Goal: Find contact information: Find contact information

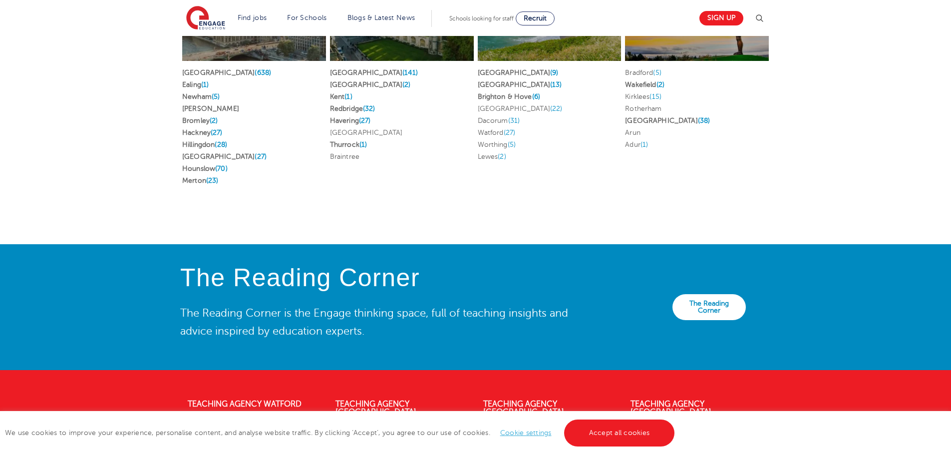
scroll to position [2146, 0]
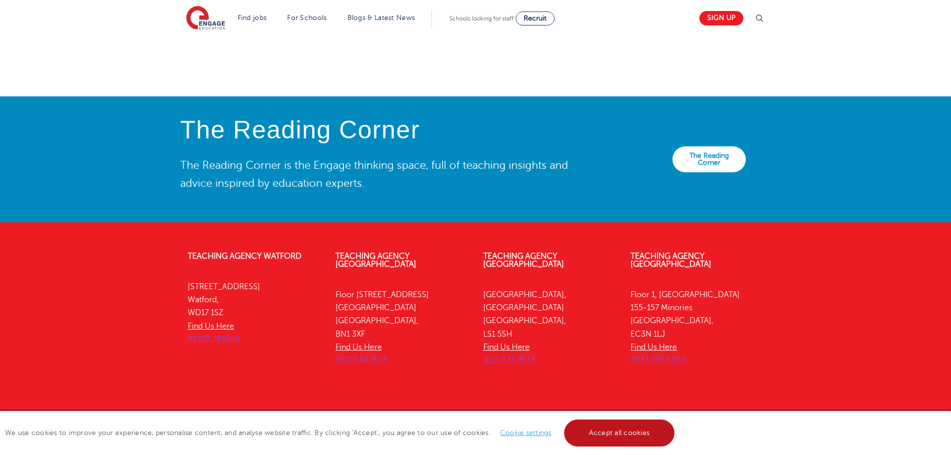
click at [636, 436] on link "Accept all cookies" at bounding box center [619, 432] width 111 height 27
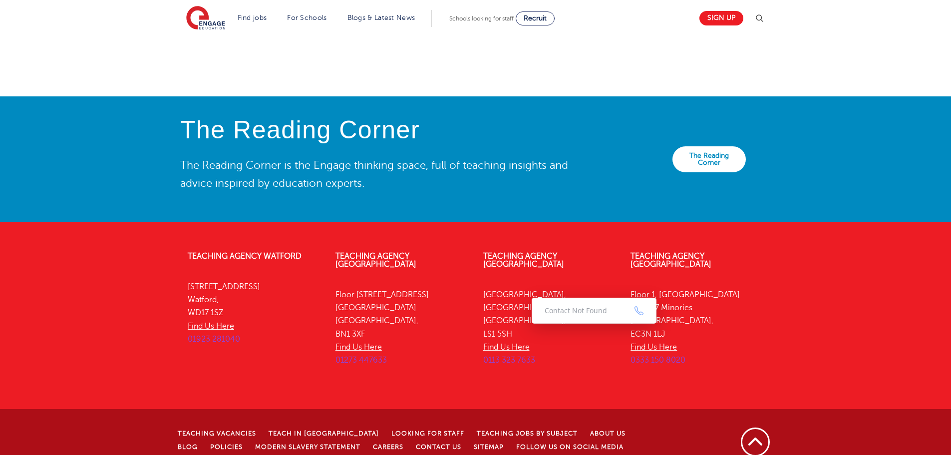
click at [641, 311] on span at bounding box center [638, 310] width 9 height 9
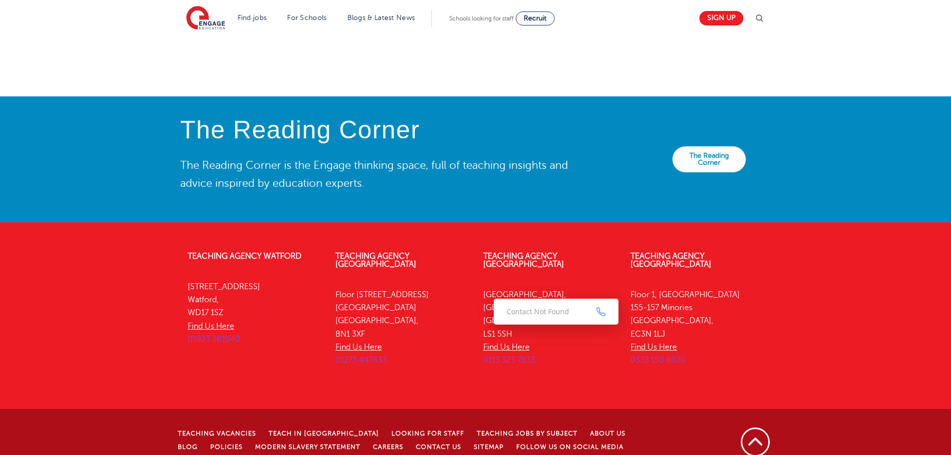
drag, startPoint x: 543, startPoint y: 324, endPoint x: 485, endPoint y: 327, distance: 57.5
type textarea "0113 323 7633"
click at [485, 327] on p "[STREET_ADDRESS] Find Us Here 0113 323 7633" at bounding box center [549, 327] width 133 height 79
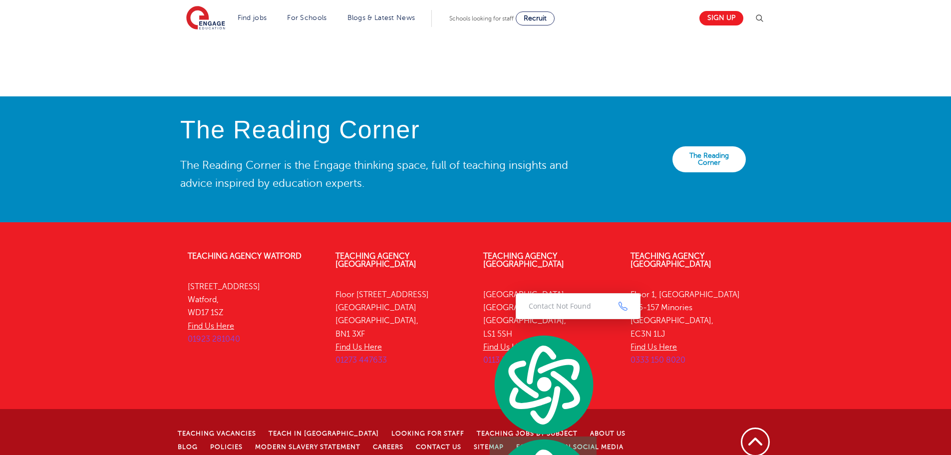
copy span "0113 323 7633"
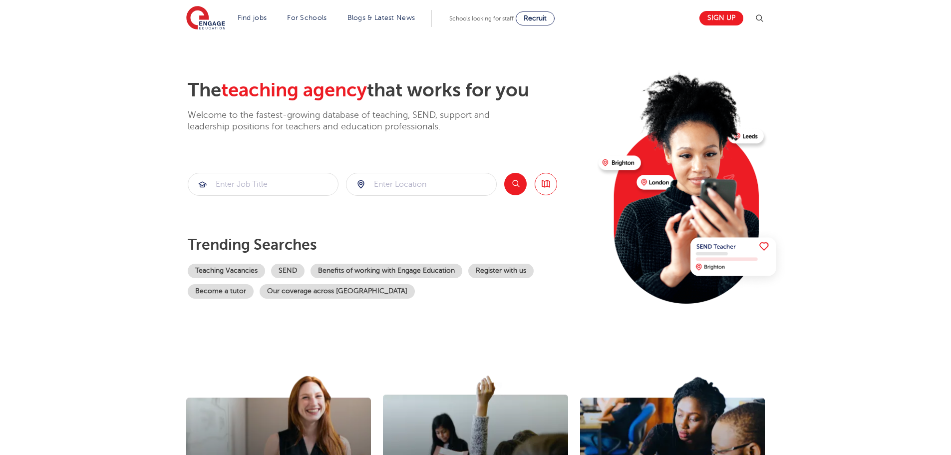
scroll to position [0, 0]
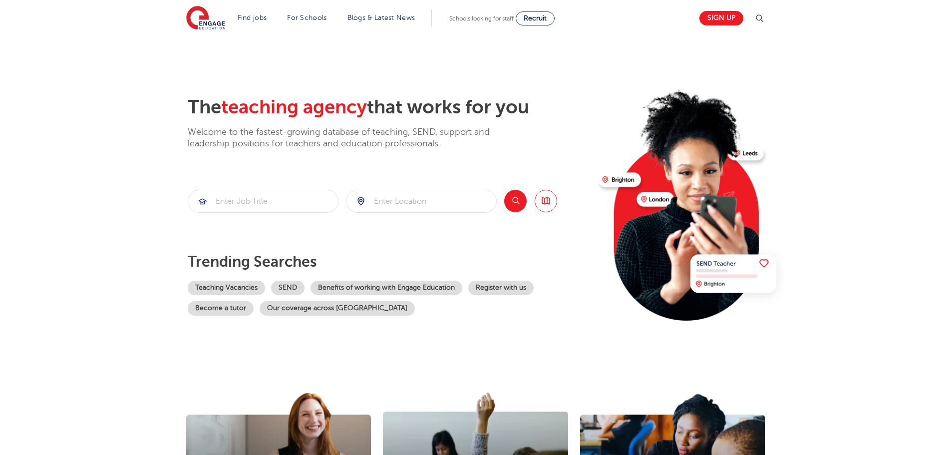
click at [265, 144] on p "Welcome to the fastest-growing database of teaching, SEND, support and leadersh…" at bounding box center [352, 137] width 329 height 23
